Goal: Entertainment & Leisure: Consume media (video, audio)

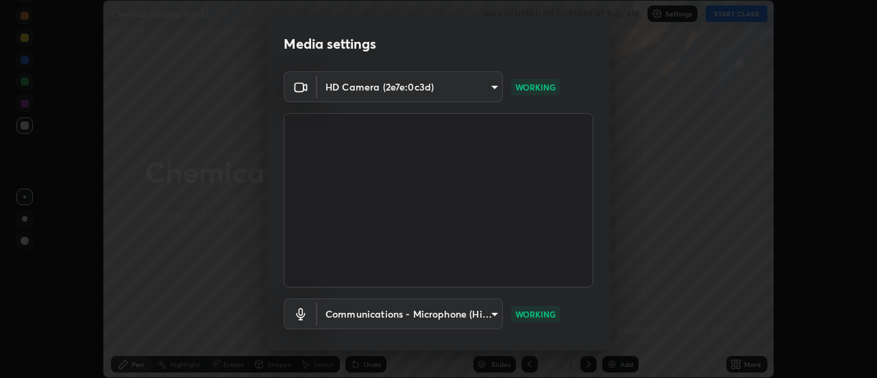
scroll to position [72, 0]
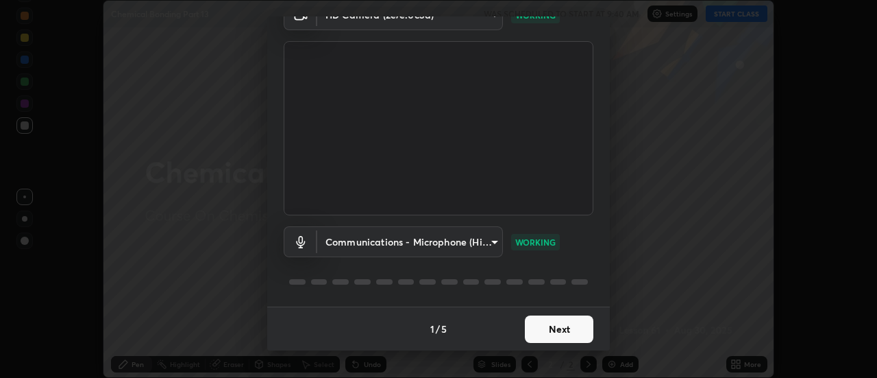
click at [548, 328] on button "Next" at bounding box center [559, 328] width 69 height 27
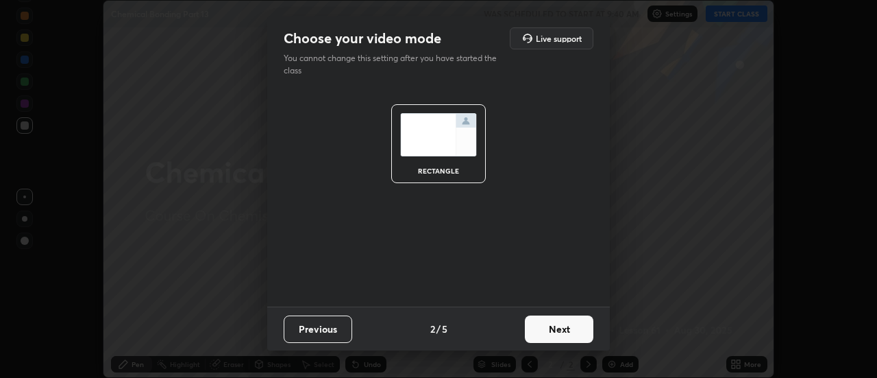
click at [327, 322] on button "Previous" at bounding box center [318, 328] width 69 height 27
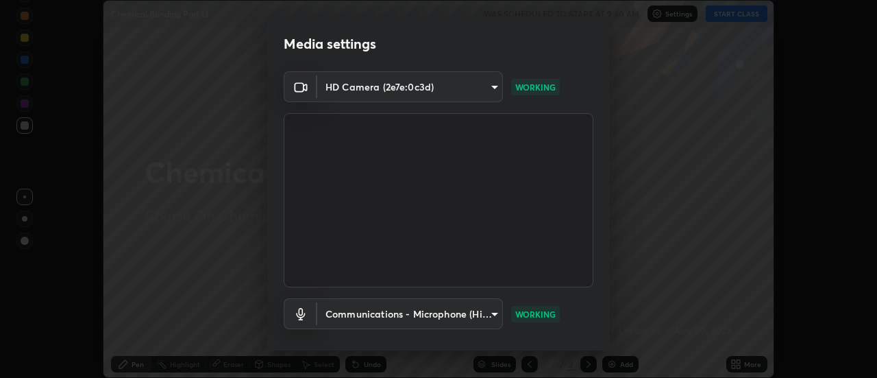
scroll to position [72, 0]
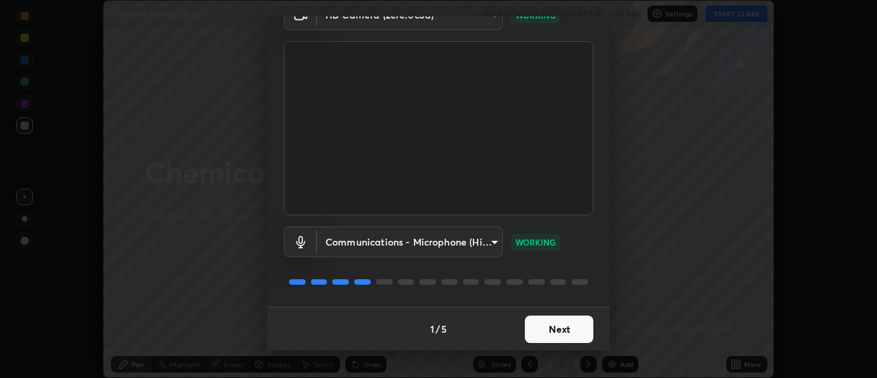
click at [555, 330] on button "Next" at bounding box center [559, 328] width 69 height 27
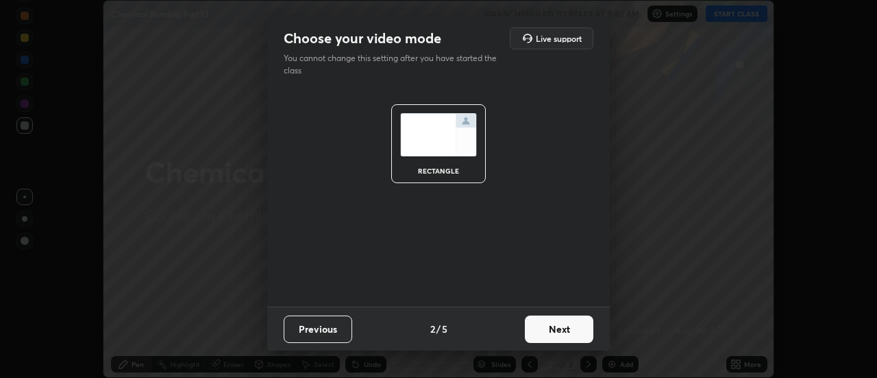
scroll to position [0, 0]
click at [553, 338] on button "Next" at bounding box center [559, 328] width 69 height 27
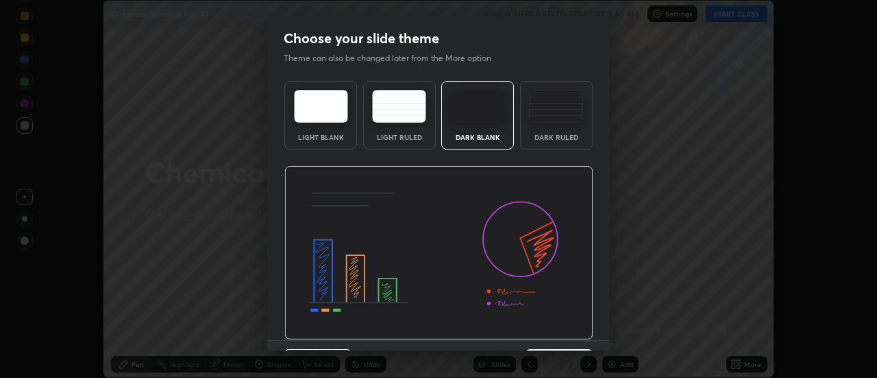
scroll to position [34, 0]
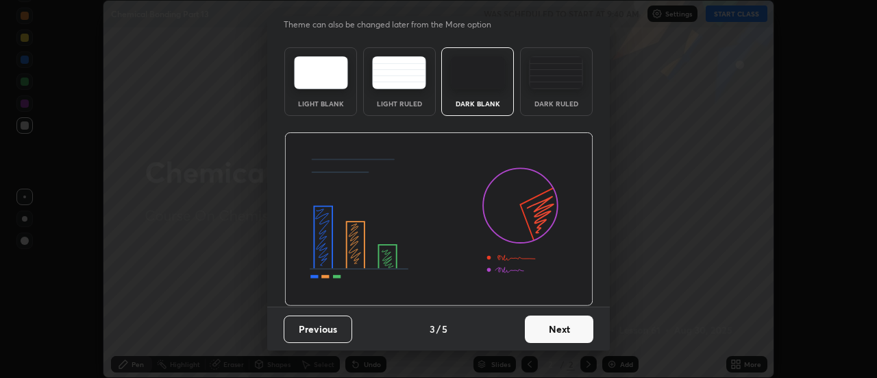
click at [553, 338] on button "Next" at bounding box center [559, 328] width 69 height 27
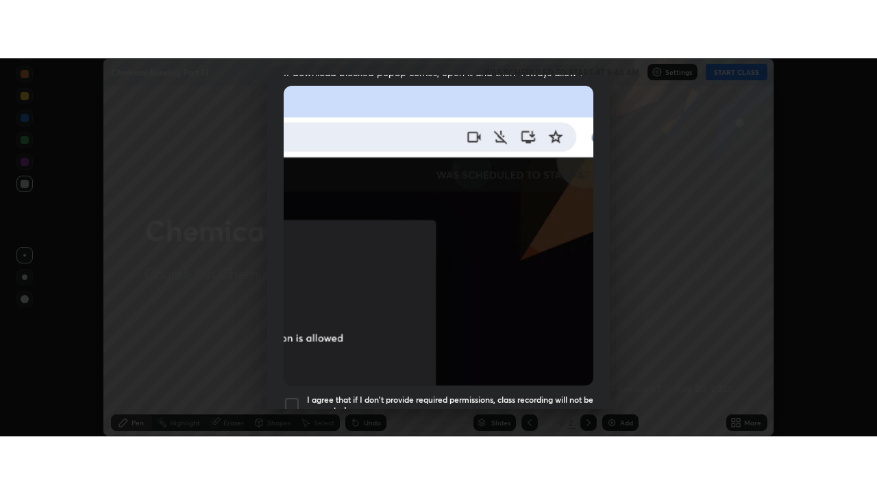
scroll to position [352, 0]
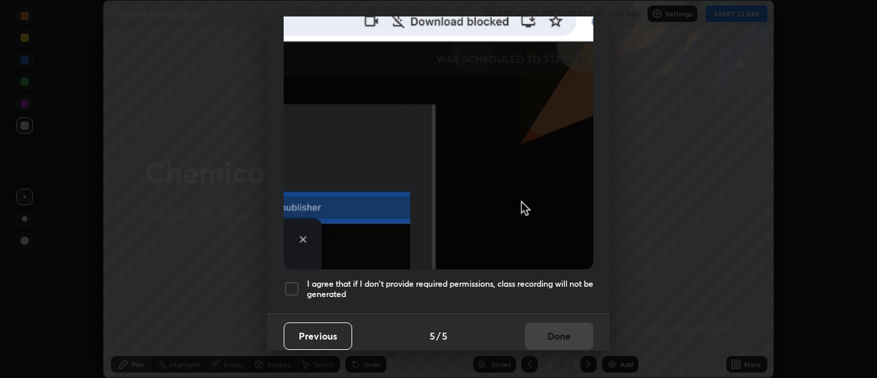
click at [506, 278] on h5 "I agree that if I don't provide required permissions, class recording will not …" at bounding box center [450, 288] width 287 height 21
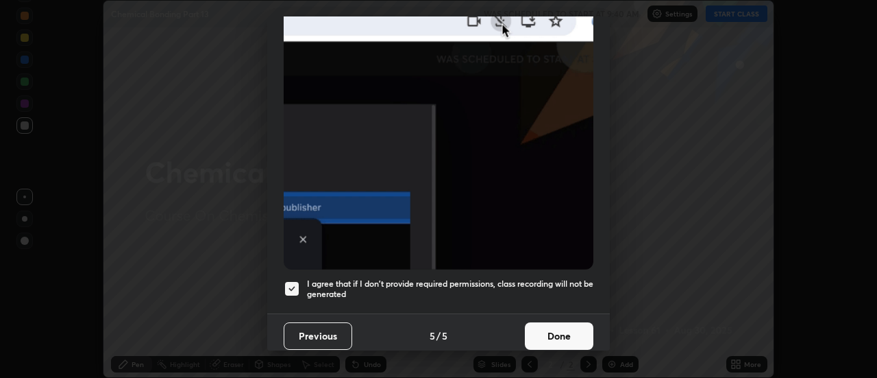
click at [546, 323] on button "Done" at bounding box center [559, 335] width 69 height 27
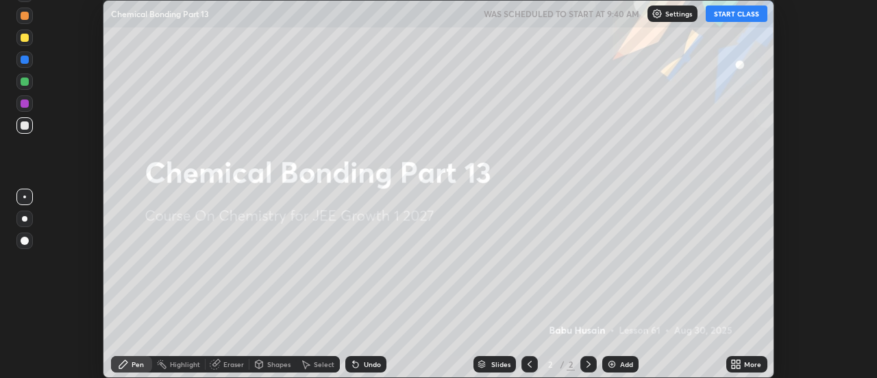
click at [616, 364] on img at bounding box center [612, 363] width 11 height 11
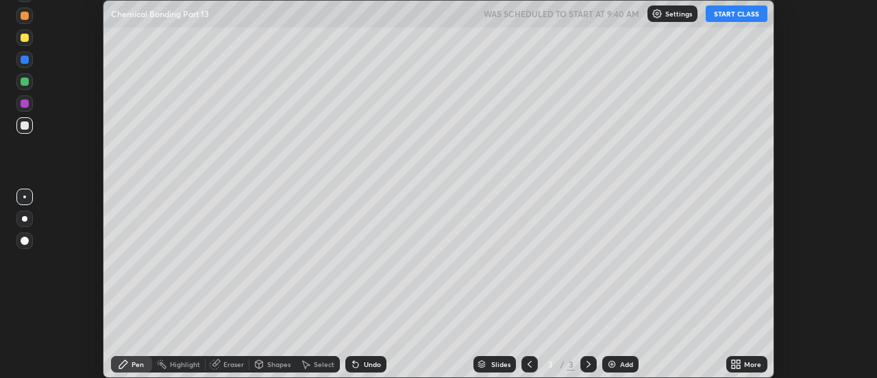
click at [735, 9] on button "START CLASS" at bounding box center [737, 13] width 62 height 16
click at [740, 362] on icon at bounding box center [739, 361] width 3 height 3
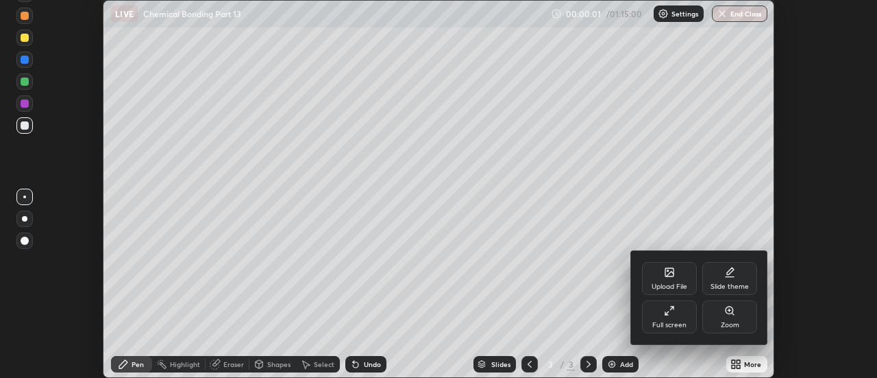
click at [672, 323] on div "Full screen" at bounding box center [670, 324] width 34 height 7
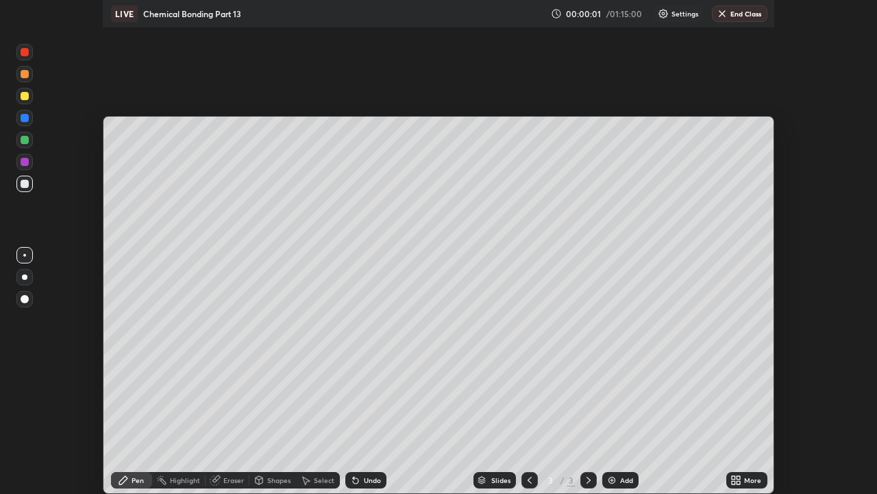
scroll to position [494, 877]
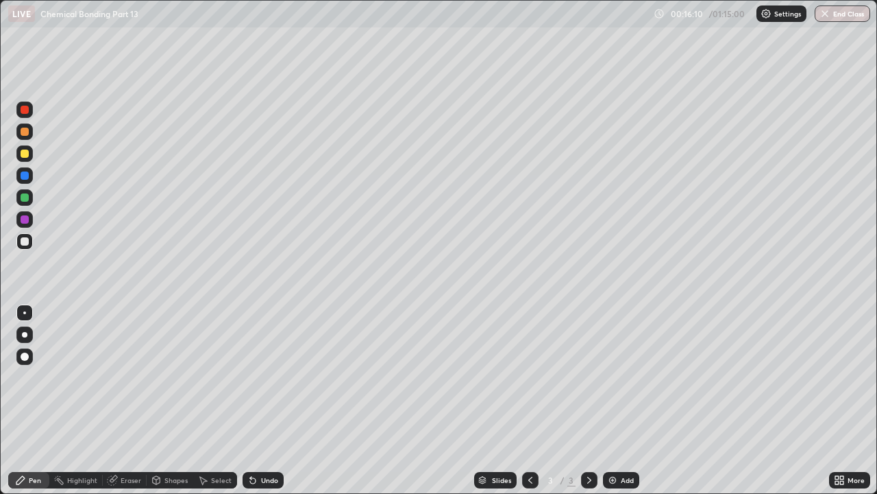
click at [121, 377] on div "Eraser" at bounding box center [131, 479] width 21 height 7
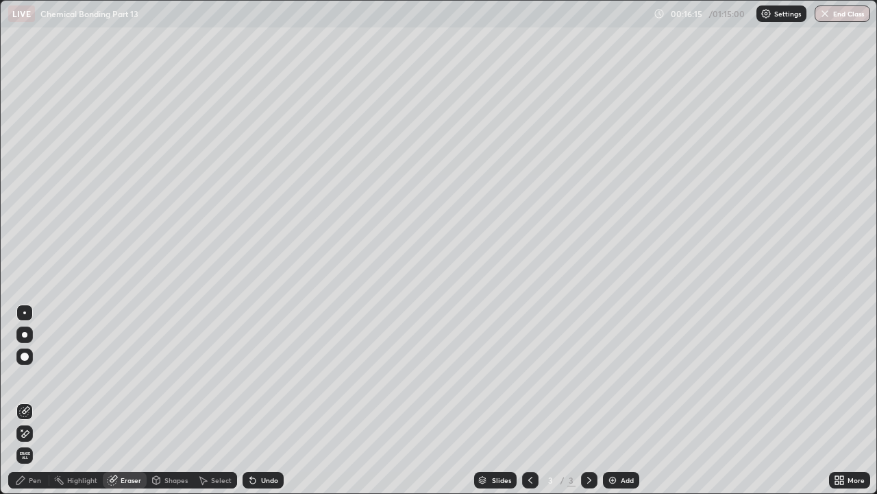
click at [24, 377] on icon at bounding box center [20, 479] width 11 height 11
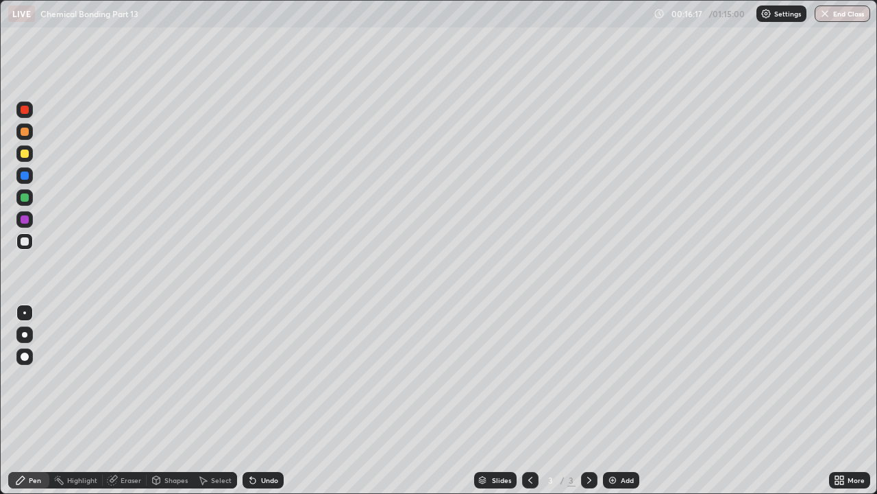
click at [27, 223] on div at bounding box center [24, 219] width 16 height 16
click at [23, 178] on div at bounding box center [25, 175] width 8 height 8
click at [25, 154] on div at bounding box center [25, 153] width 8 height 8
click at [25, 132] on div at bounding box center [25, 131] width 8 height 8
click at [26, 175] on div at bounding box center [25, 175] width 8 height 8
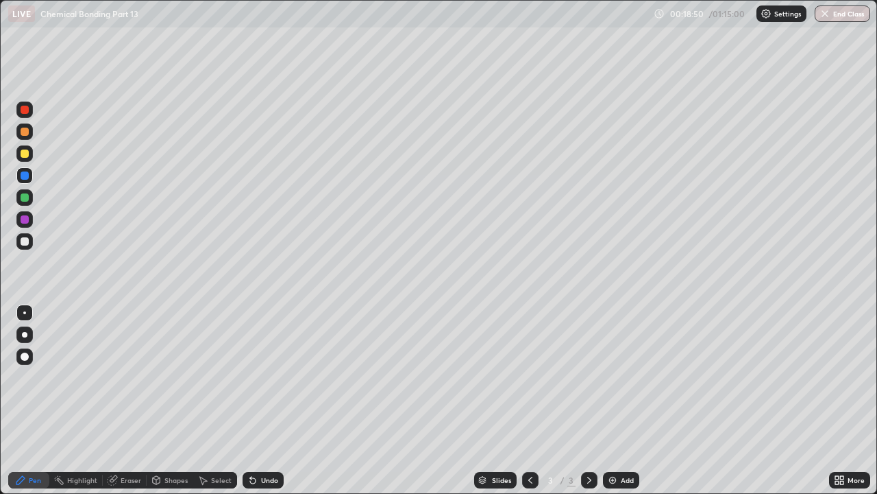
click at [267, 377] on div "Undo" at bounding box center [269, 479] width 17 height 7
click at [265, 377] on div "Undo" at bounding box center [269, 479] width 17 height 7
click at [261, 377] on div "Undo" at bounding box center [269, 479] width 17 height 7
click at [250, 377] on icon at bounding box center [252, 480] width 5 height 5
click at [251, 377] on icon at bounding box center [252, 480] width 5 height 5
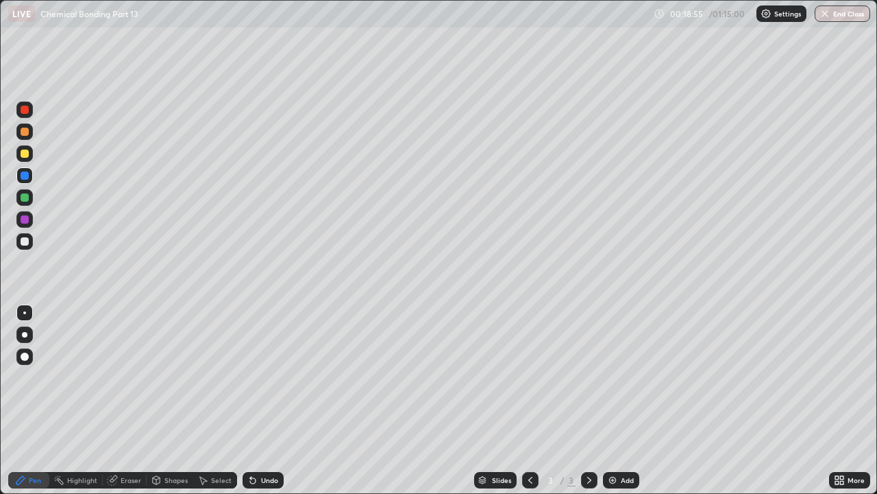
click at [26, 199] on div at bounding box center [25, 197] width 8 height 8
click at [25, 178] on div at bounding box center [25, 175] width 8 height 8
click at [25, 153] on div at bounding box center [25, 153] width 8 height 8
click at [27, 174] on div at bounding box center [25, 175] width 8 height 8
click at [23, 154] on div at bounding box center [25, 153] width 8 height 8
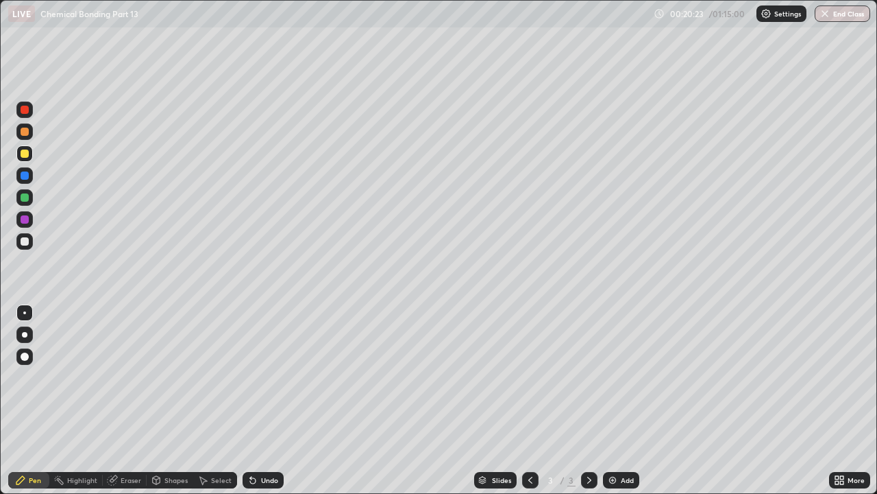
click at [25, 155] on div at bounding box center [25, 153] width 8 height 8
click at [23, 174] on div at bounding box center [25, 175] width 8 height 8
click at [25, 154] on div at bounding box center [25, 153] width 8 height 8
click at [23, 176] on div at bounding box center [25, 175] width 8 height 8
click at [24, 156] on div at bounding box center [25, 153] width 8 height 8
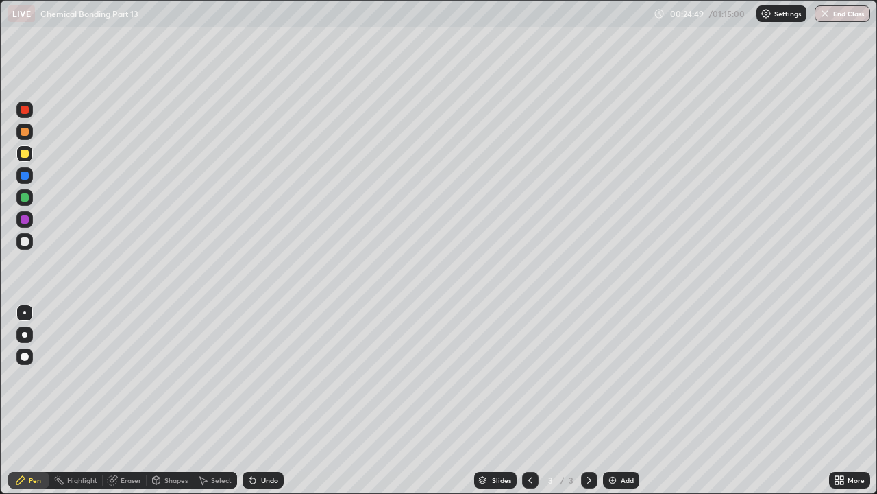
click at [26, 243] on div at bounding box center [25, 241] width 8 height 8
click at [25, 177] on div at bounding box center [25, 175] width 8 height 8
click at [25, 195] on div at bounding box center [25, 197] width 8 height 8
click at [23, 157] on div at bounding box center [25, 153] width 8 height 8
click at [211, 377] on div "Select" at bounding box center [221, 479] width 21 height 7
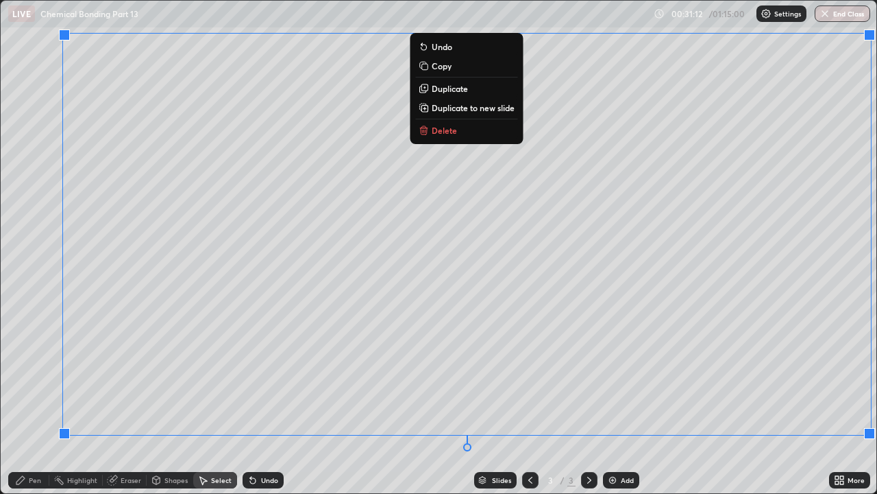
click at [69, 377] on div at bounding box center [64, 433] width 11 height 11
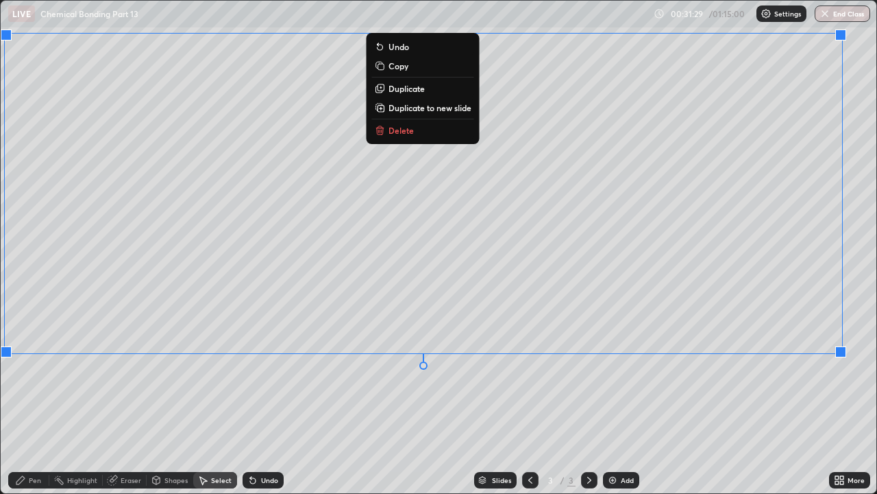
click at [776, 377] on div "0 ° Undo Copy Duplicate Duplicate to new slide Delete" at bounding box center [439, 247] width 876 height 492
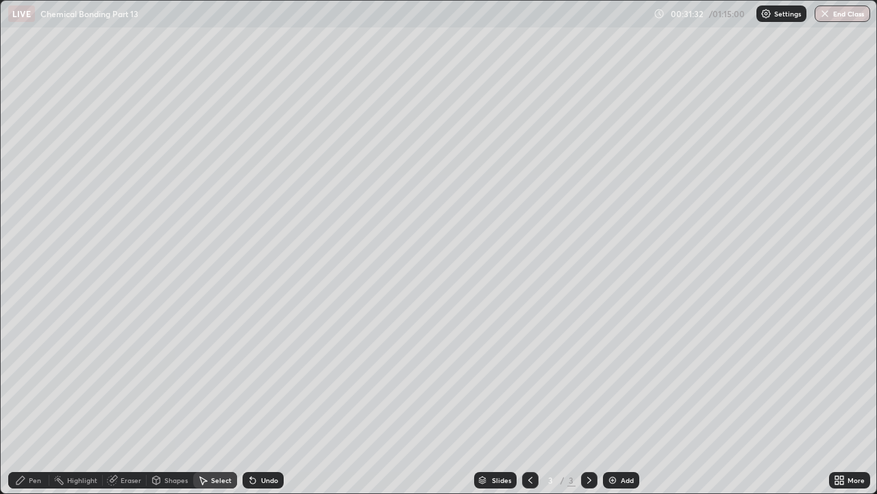
click at [22, 377] on icon at bounding box center [20, 479] width 11 height 11
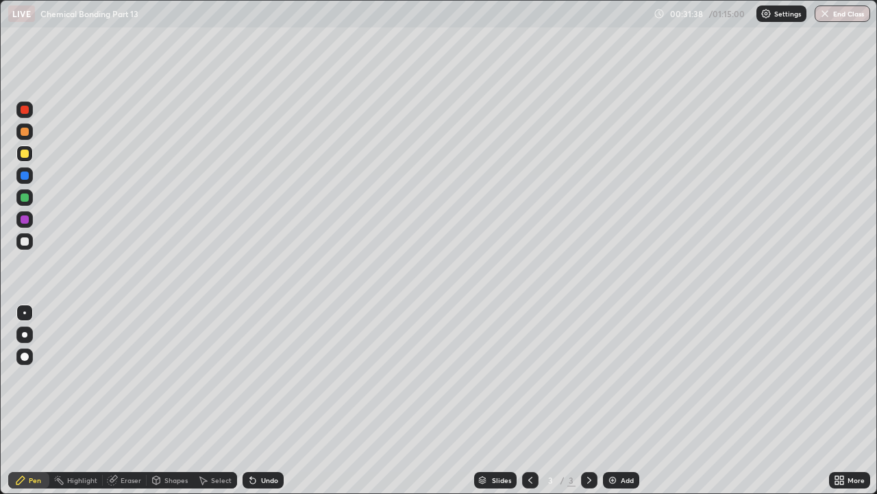
click at [27, 197] on div at bounding box center [25, 197] width 8 height 8
click at [716, 377] on div "Slides 3 / 3 Add" at bounding box center [557, 479] width 546 height 27
click at [161, 377] on div "Shapes" at bounding box center [170, 480] width 47 height 16
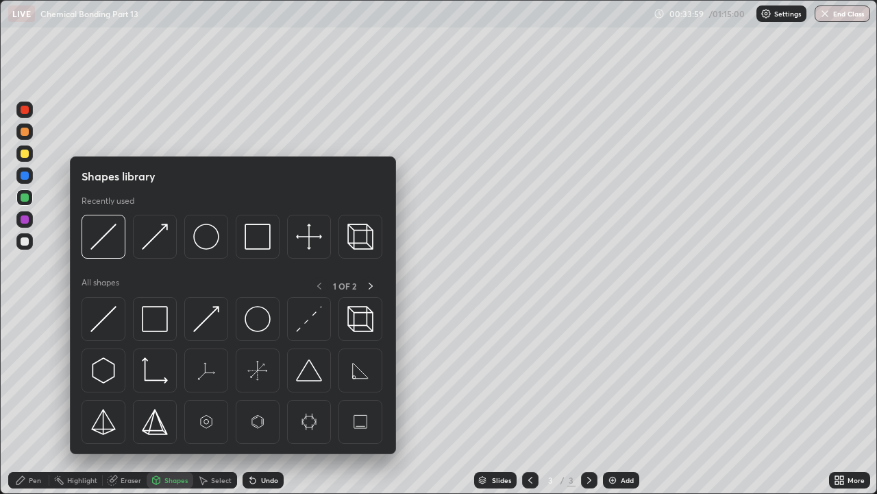
click at [128, 377] on div "Eraser" at bounding box center [131, 479] width 21 height 7
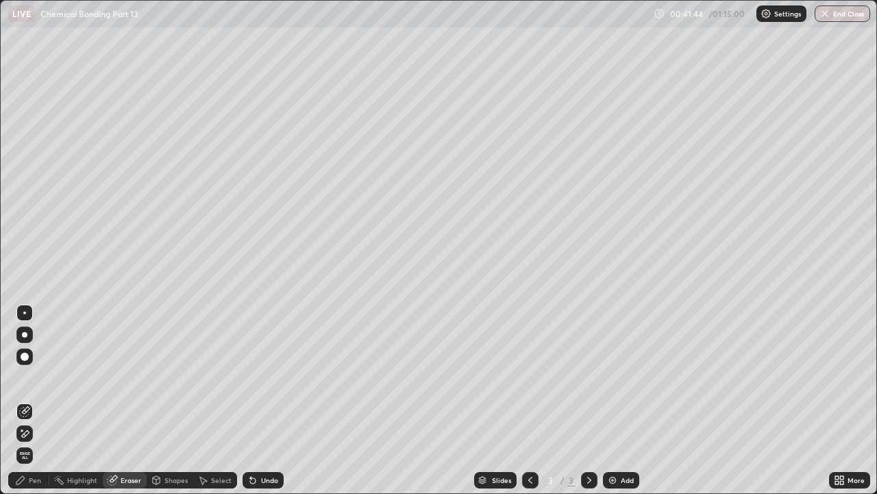
click at [620, 377] on div "Add" at bounding box center [621, 480] width 36 height 16
click at [29, 377] on div "Pen" at bounding box center [35, 479] width 12 height 7
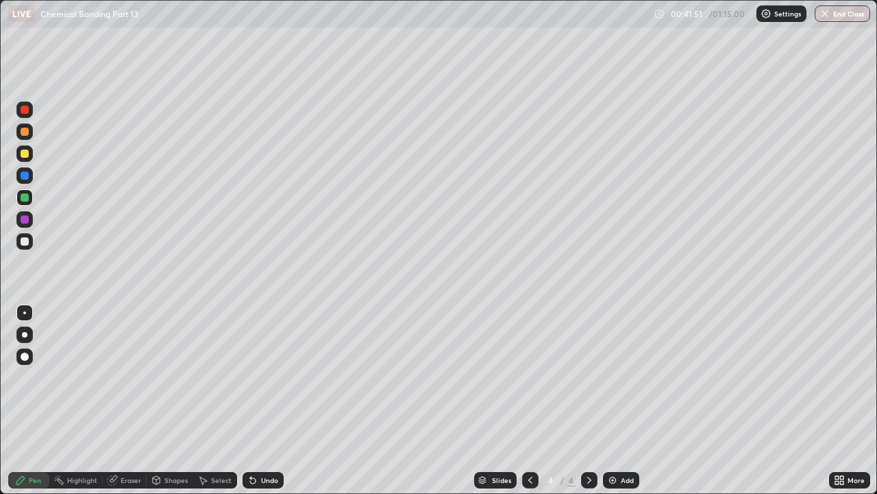
click at [27, 132] on div at bounding box center [25, 131] width 8 height 8
click at [258, 377] on div "Undo" at bounding box center [263, 480] width 41 height 16
click at [260, 377] on div "Undo" at bounding box center [263, 480] width 41 height 16
click at [25, 175] on div at bounding box center [25, 175] width 8 height 8
click at [254, 377] on icon at bounding box center [252, 479] width 11 height 11
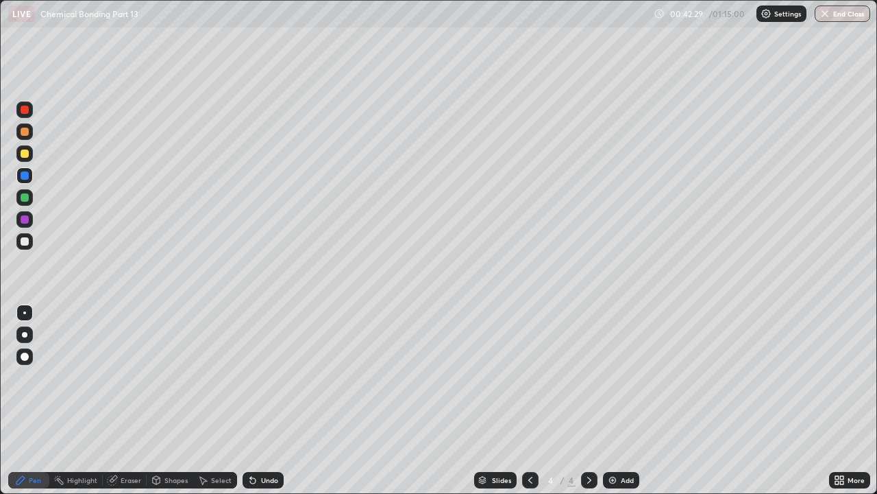
click at [254, 377] on div "Undo" at bounding box center [263, 480] width 41 height 16
click at [252, 377] on div "Undo" at bounding box center [263, 480] width 41 height 16
click at [254, 377] on icon at bounding box center [252, 480] width 5 height 5
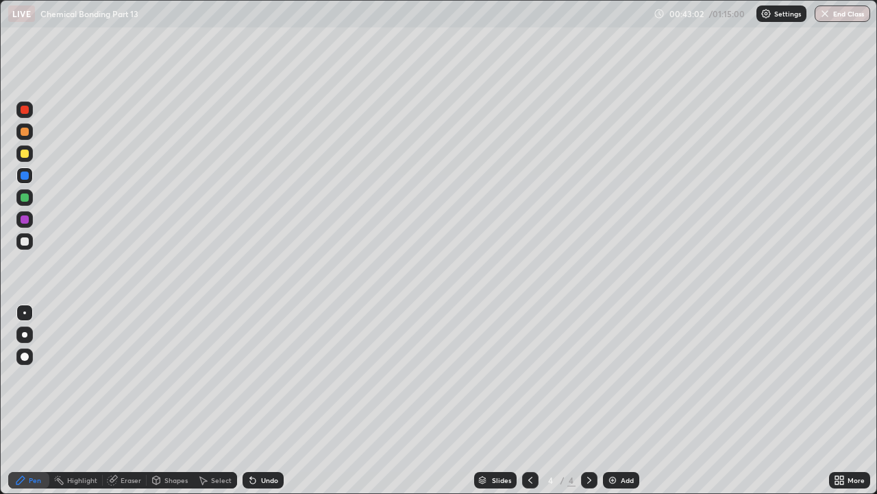
click at [265, 377] on div "Undo" at bounding box center [269, 479] width 17 height 7
click at [261, 377] on div "Undo" at bounding box center [269, 479] width 17 height 7
click at [261, 377] on div "Undo" at bounding box center [263, 480] width 41 height 16
click at [25, 152] on div at bounding box center [25, 153] width 8 height 8
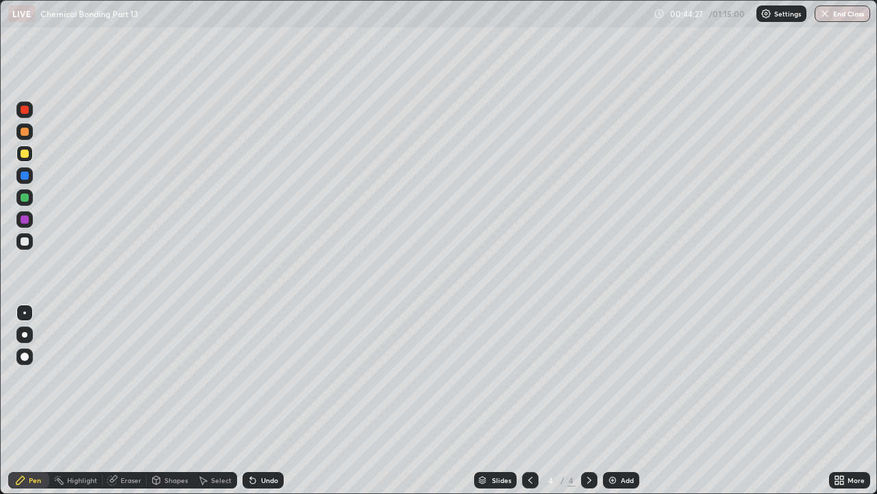
click at [27, 134] on div at bounding box center [25, 131] width 8 height 8
click at [621, 377] on div "Add" at bounding box center [627, 479] width 13 height 7
click at [26, 138] on div at bounding box center [24, 131] width 16 height 16
click at [24, 157] on div at bounding box center [25, 153] width 8 height 8
click at [26, 179] on div at bounding box center [25, 175] width 8 height 8
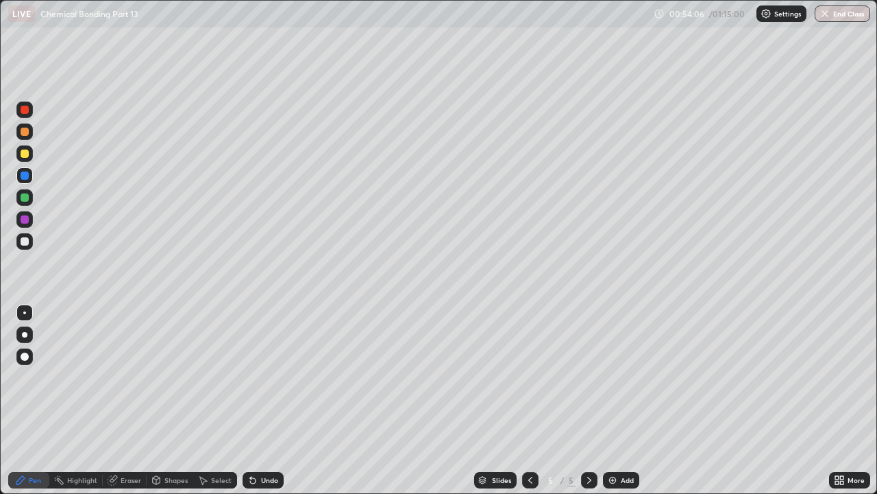
click at [265, 377] on div "Undo" at bounding box center [269, 479] width 17 height 7
click at [25, 180] on div at bounding box center [24, 175] width 16 height 16
click at [24, 220] on div at bounding box center [25, 219] width 8 height 8
click at [25, 176] on div at bounding box center [25, 175] width 8 height 8
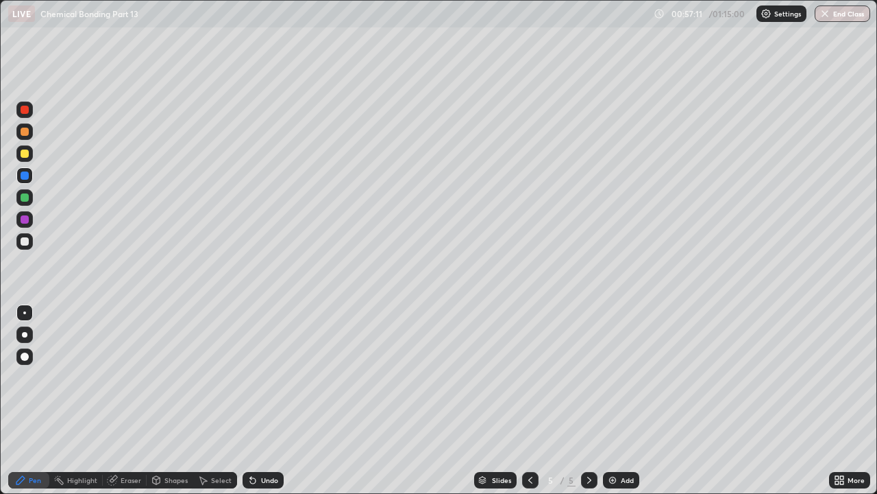
click at [27, 154] on div at bounding box center [25, 153] width 8 height 8
click at [26, 199] on div at bounding box center [25, 197] width 8 height 8
click at [25, 221] on div at bounding box center [25, 219] width 8 height 8
click at [25, 154] on div at bounding box center [25, 153] width 8 height 8
click at [24, 217] on div at bounding box center [25, 219] width 8 height 8
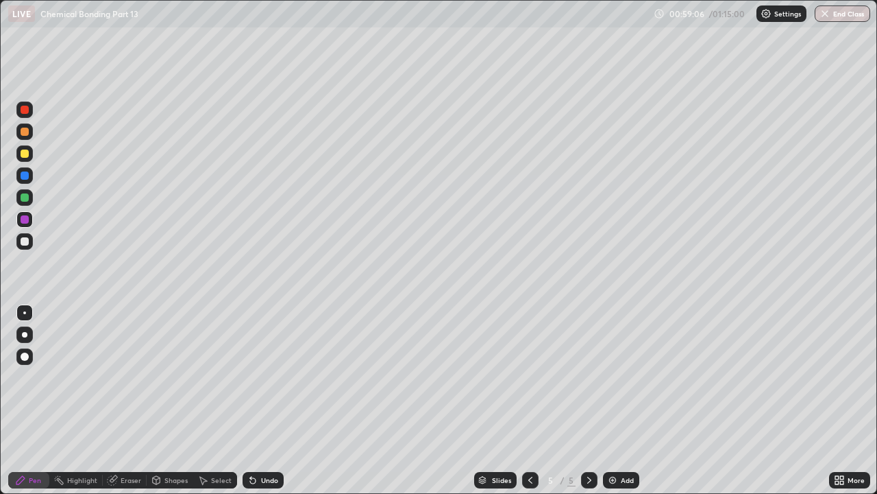
click at [113, 377] on icon at bounding box center [112, 480] width 9 height 9
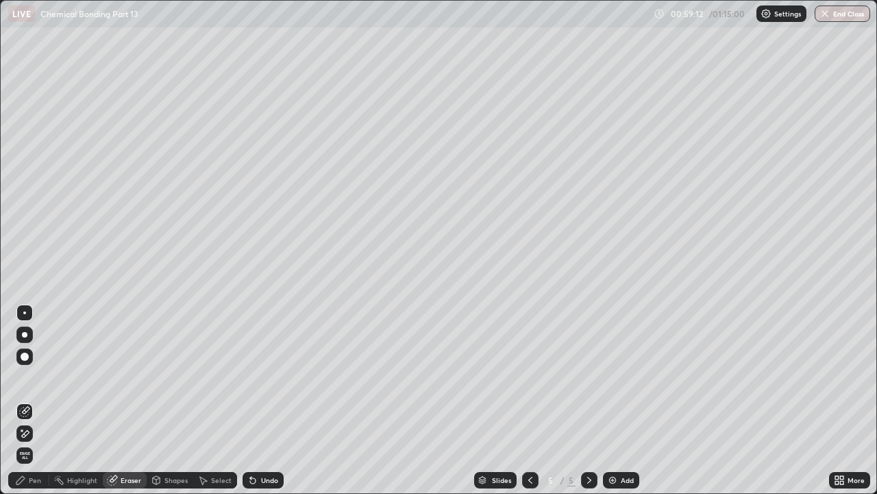
click at [34, 377] on div "Pen" at bounding box center [28, 480] width 41 height 16
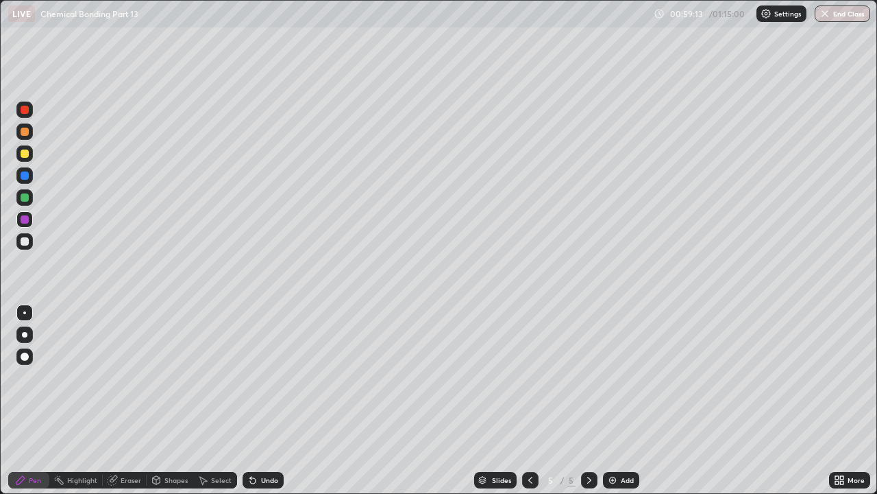
click at [256, 377] on icon at bounding box center [252, 479] width 11 height 11
click at [25, 155] on div at bounding box center [25, 153] width 8 height 8
click at [27, 222] on div at bounding box center [25, 219] width 8 height 8
click at [25, 241] on div at bounding box center [25, 241] width 8 height 8
click at [261, 377] on div "Undo" at bounding box center [269, 479] width 17 height 7
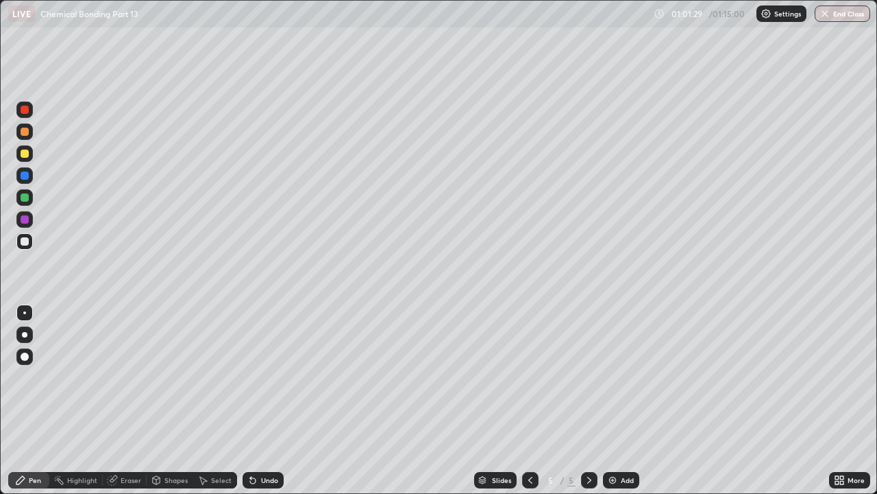
click at [119, 377] on div "Eraser" at bounding box center [125, 480] width 44 height 16
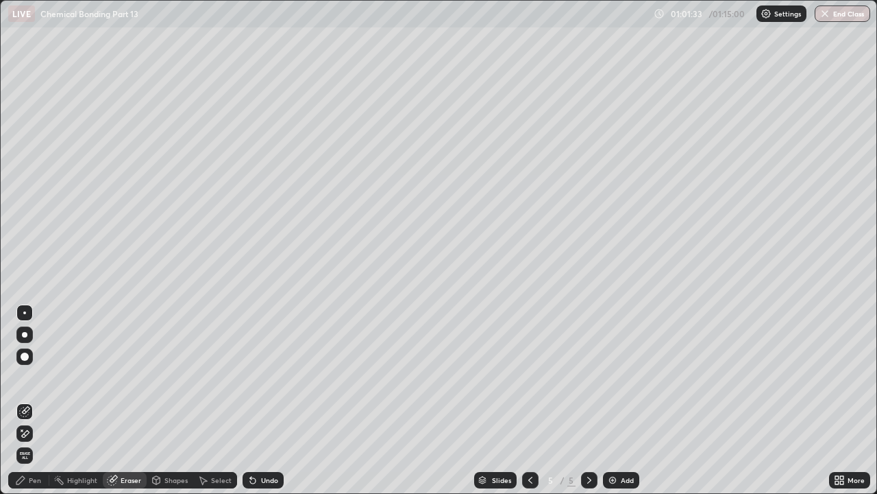
click at [29, 377] on div "Pen" at bounding box center [35, 479] width 12 height 7
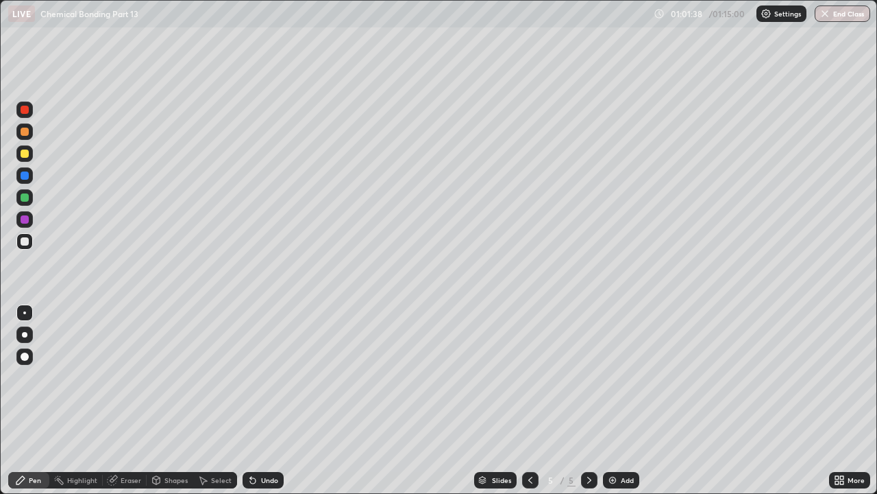
click at [23, 174] on div at bounding box center [25, 175] width 8 height 8
click at [23, 149] on div at bounding box center [25, 153] width 8 height 8
click at [23, 221] on div at bounding box center [25, 219] width 8 height 8
click at [529, 377] on icon at bounding box center [530, 479] width 11 height 11
click at [588, 377] on icon at bounding box center [589, 479] width 4 height 7
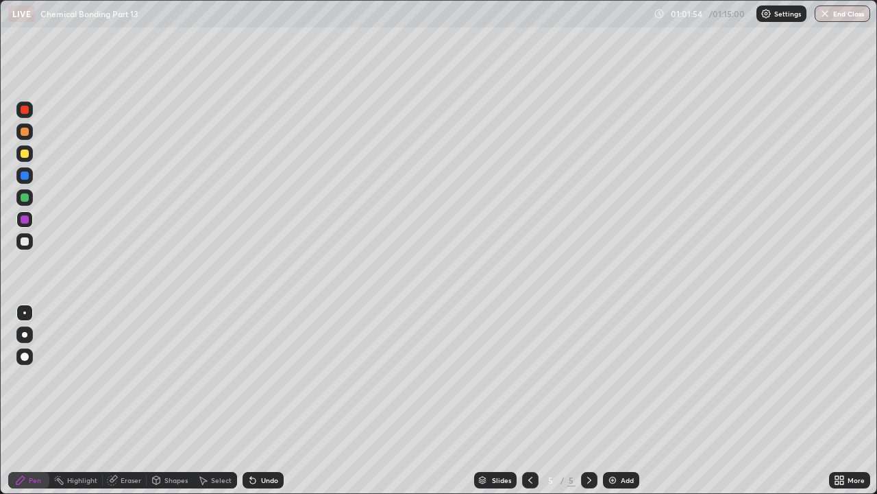
click at [264, 377] on div "Undo" at bounding box center [269, 479] width 17 height 7
click at [263, 377] on div "Undo" at bounding box center [263, 480] width 41 height 16
click at [261, 377] on div "Undo" at bounding box center [269, 479] width 17 height 7
click at [529, 377] on icon at bounding box center [530, 479] width 11 height 11
click at [588, 377] on icon at bounding box center [589, 479] width 11 height 11
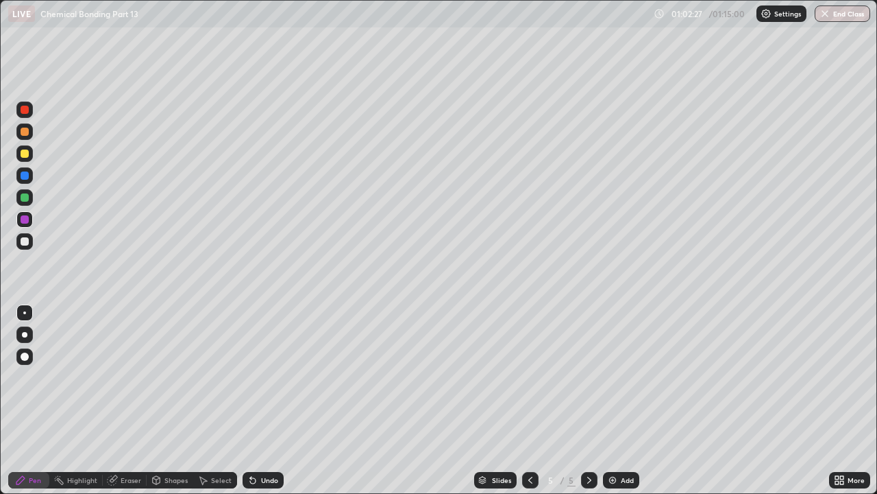
click at [27, 200] on div at bounding box center [25, 197] width 8 height 8
click at [24, 151] on div at bounding box center [25, 153] width 8 height 8
click at [23, 219] on div at bounding box center [25, 219] width 8 height 8
click at [26, 151] on div at bounding box center [25, 153] width 8 height 8
click at [261, 377] on div "Undo" at bounding box center [269, 479] width 17 height 7
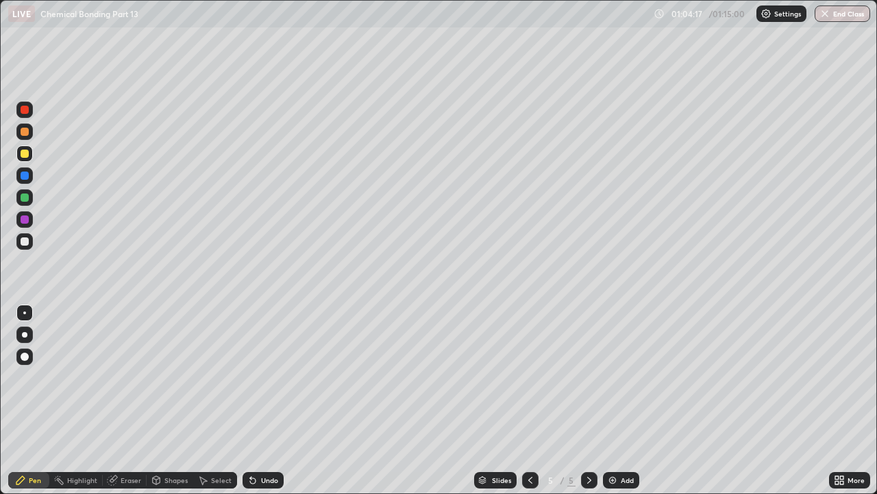
click at [259, 377] on div "Undo" at bounding box center [263, 480] width 41 height 16
click at [261, 377] on div "Undo" at bounding box center [269, 479] width 17 height 7
click at [30, 221] on div at bounding box center [24, 219] width 16 height 16
click at [16, 377] on div "Pen" at bounding box center [28, 480] width 41 height 16
click at [24, 156] on div at bounding box center [25, 153] width 8 height 8
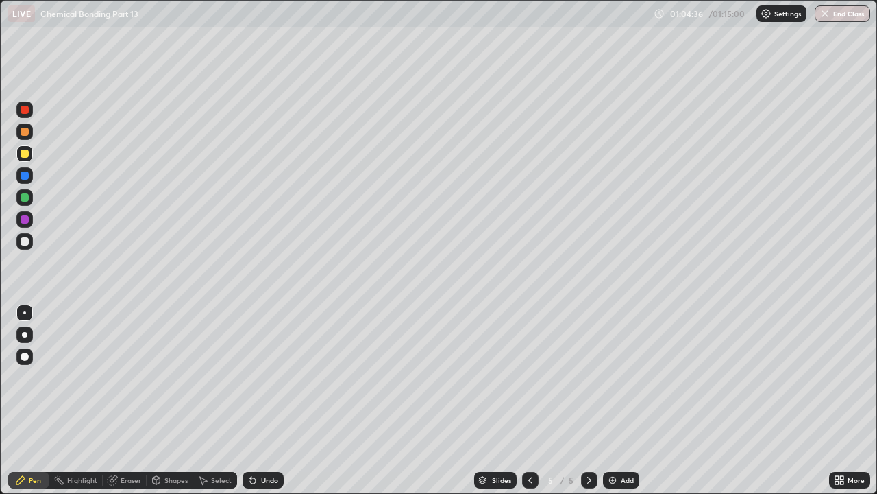
click at [26, 199] on div at bounding box center [25, 197] width 8 height 8
click at [27, 222] on div at bounding box center [25, 219] width 8 height 8
click at [261, 377] on div "Undo" at bounding box center [269, 479] width 17 height 7
click at [265, 377] on div "Undo" at bounding box center [269, 479] width 17 height 7
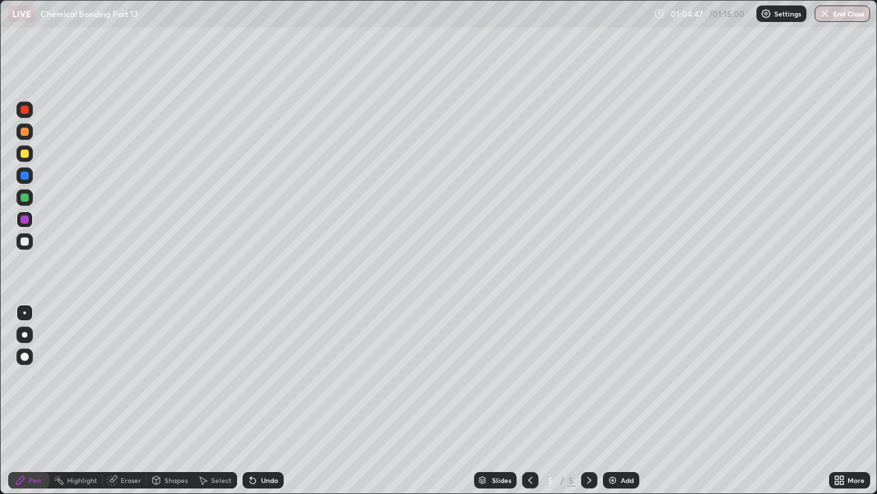
click at [265, 377] on div "Undo" at bounding box center [269, 479] width 17 height 7
click at [271, 377] on div "Undo" at bounding box center [269, 479] width 17 height 7
click at [266, 377] on div "Undo" at bounding box center [269, 479] width 17 height 7
click at [25, 242] on div at bounding box center [25, 241] width 8 height 8
click at [26, 239] on div at bounding box center [25, 241] width 8 height 8
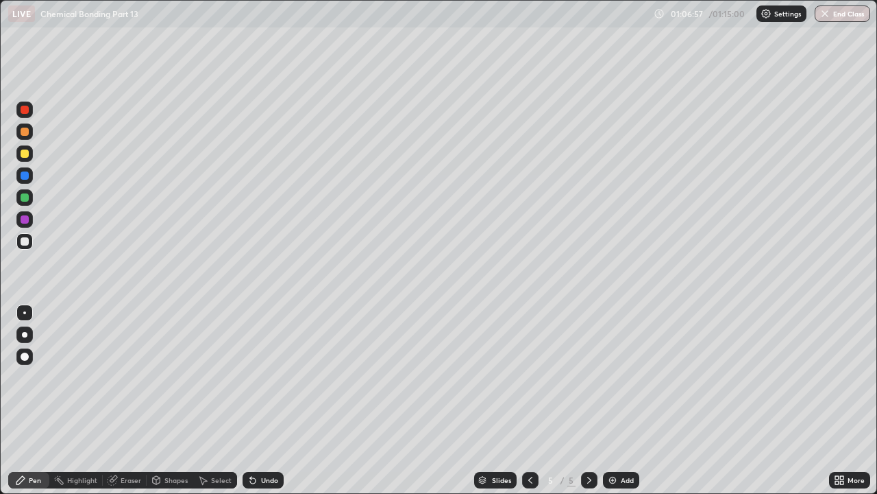
click at [267, 377] on div "Undo" at bounding box center [269, 479] width 17 height 7
click at [263, 377] on div "Undo" at bounding box center [269, 479] width 17 height 7
click at [261, 377] on div "Undo" at bounding box center [269, 479] width 17 height 7
click at [25, 197] on div at bounding box center [25, 197] width 8 height 8
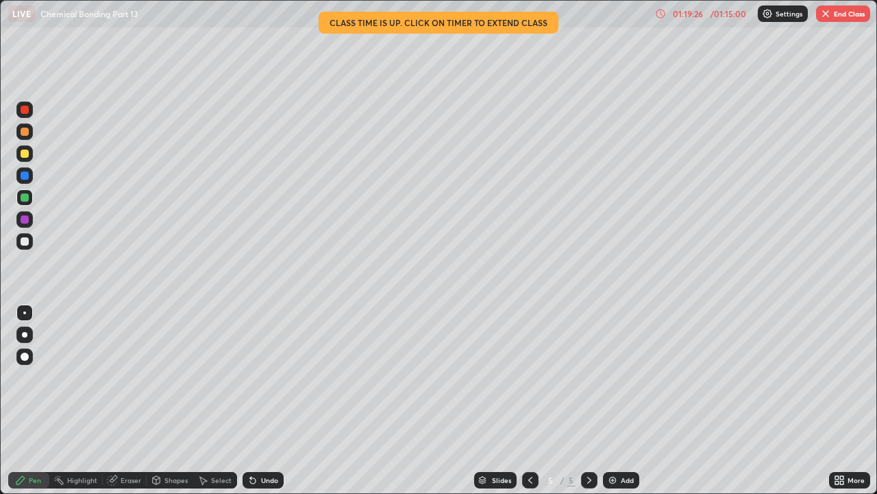
click at [839, 16] on button "End Class" at bounding box center [843, 13] width 54 height 16
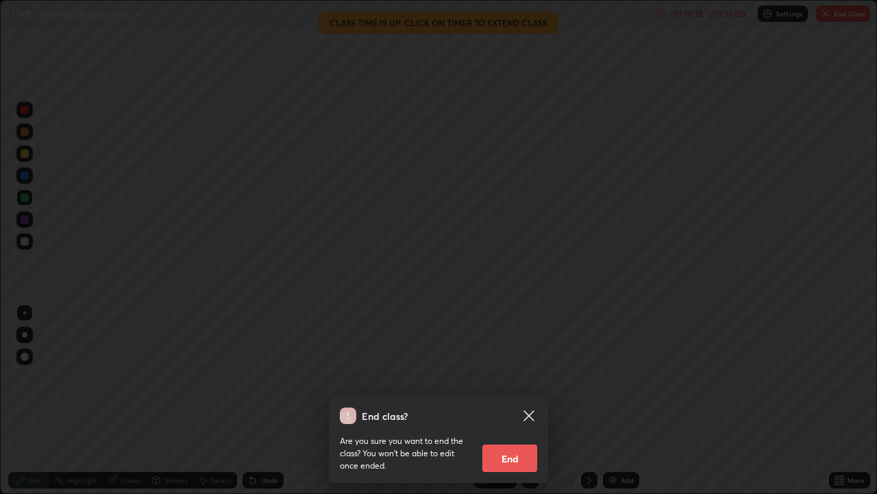
click at [510, 377] on button "End" at bounding box center [510, 457] width 55 height 27
